Goal: Find specific page/section: Find specific page/section

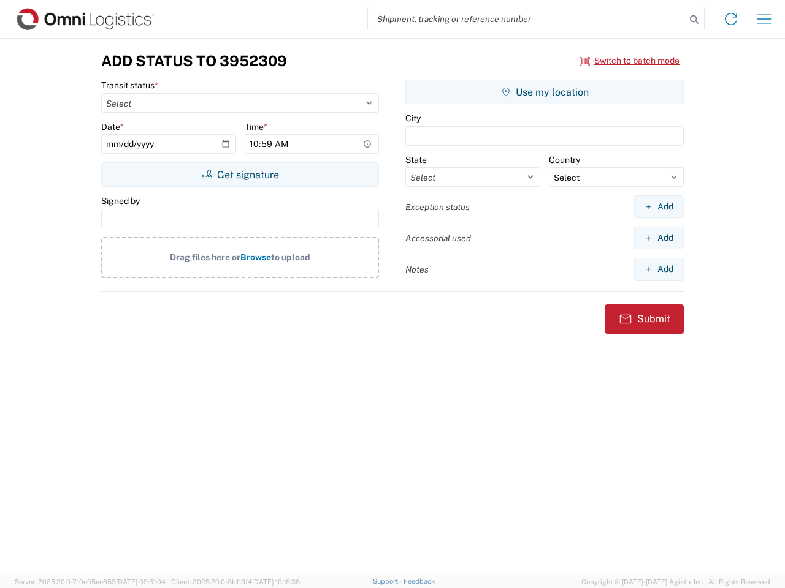
click at [527, 19] on input "search" at bounding box center [527, 18] width 318 height 23
click at [694, 20] on icon at bounding box center [693, 19] width 17 height 17
click at [731, 19] on icon at bounding box center [731, 19] width 20 height 20
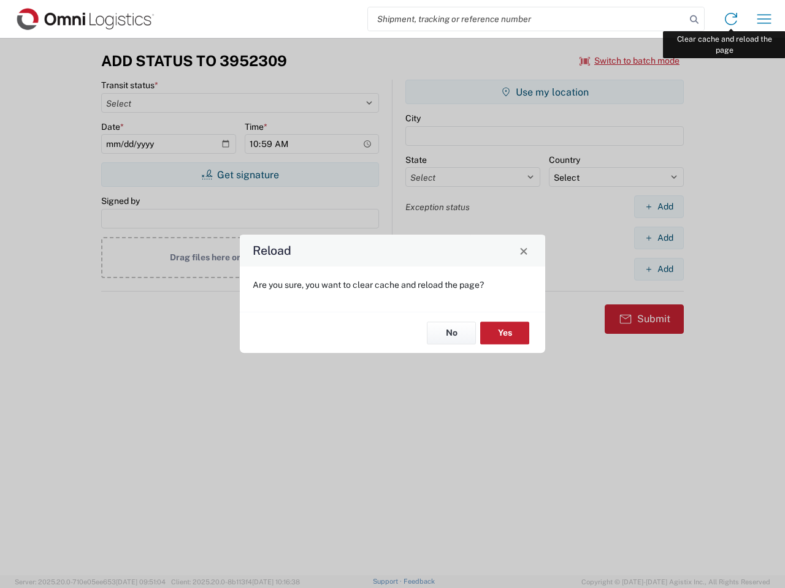
click at [764, 19] on div "Reload Are you sure, you want to clear cache and reload the page? No Yes" at bounding box center [392, 294] width 785 height 588
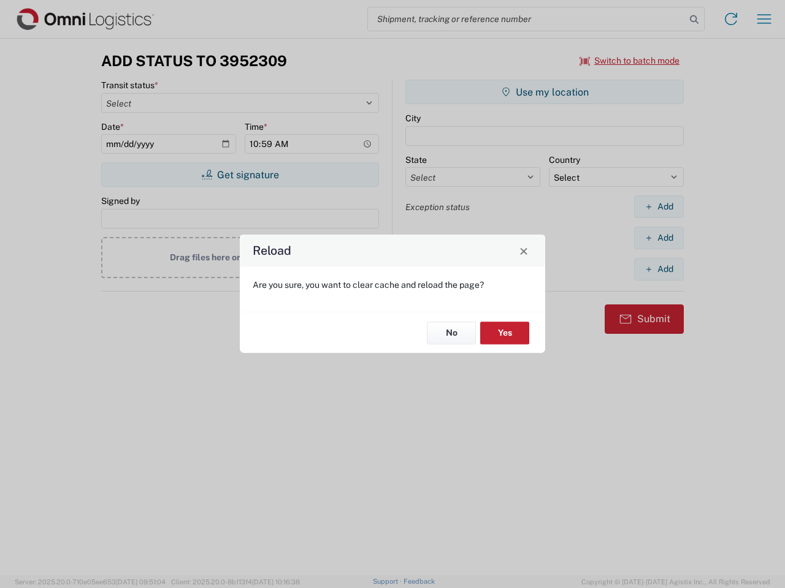
click at [630, 61] on div "Reload Are you sure, you want to clear cache and reload the page? No Yes" at bounding box center [392, 294] width 785 height 588
click at [240, 175] on div "Reload Are you sure, you want to clear cache and reload the page? No Yes" at bounding box center [392, 294] width 785 height 588
click at [544, 92] on div "Reload Are you sure, you want to clear cache and reload the page? No Yes" at bounding box center [392, 294] width 785 height 588
click at [658, 207] on div "Reload Are you sure, you want to clear cache and reload the page? No Yes" at bounding box center [392, 294] width 785 height 588
click at [658, 238] on div "Reload Are you sure, you want to clear cache and reload the page? No Yes" at bounding box center [392, 294] width 785 height 588
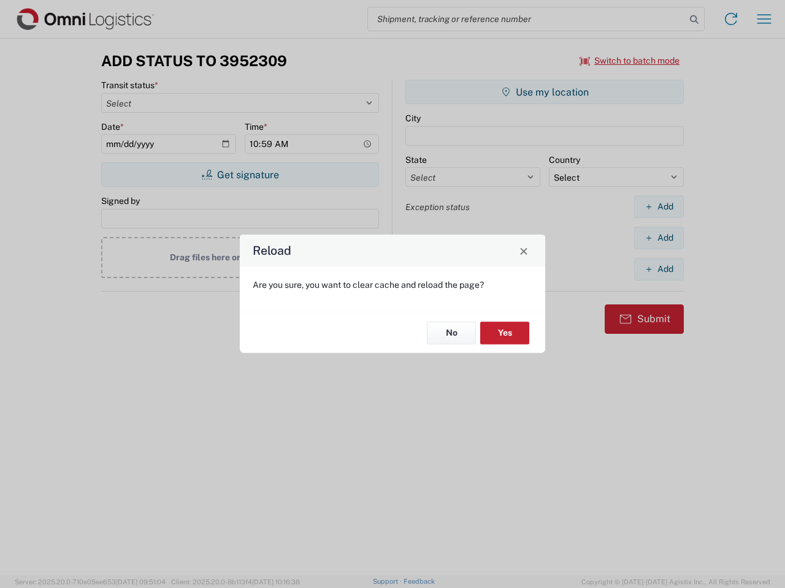
click at [658, 269] on div "Reload Are you sure, you want to clear cache and reload the page? No Yes" at bounding box center [392, 294] width 785 height 588
